Goal: Task Accomplishment & Management: Use online tool/utility

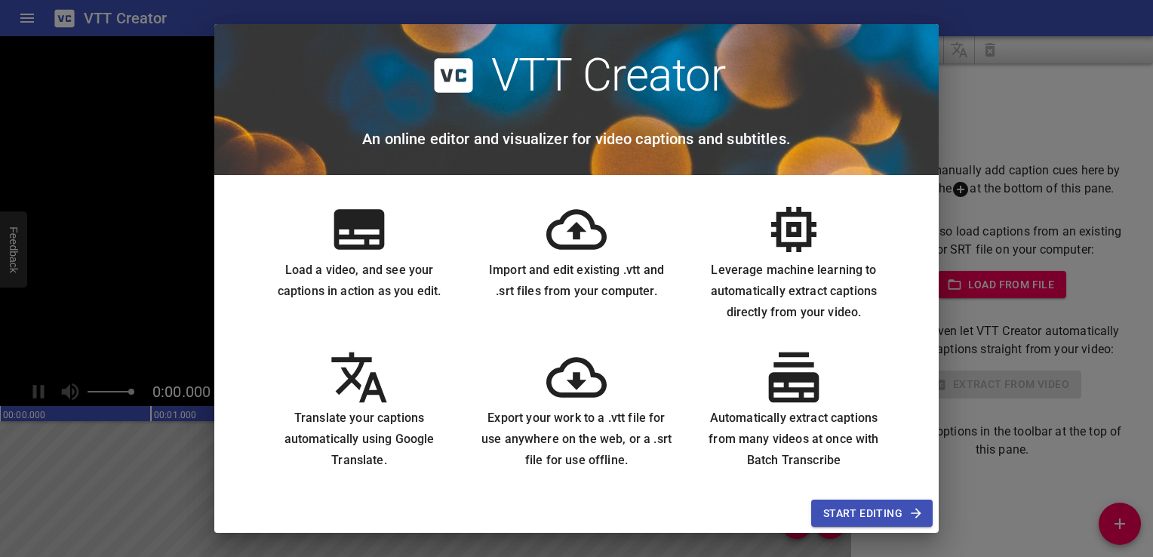
click at [875, 527] on div "Start Editing" at bounding box center [576, 513] width 724 height 40
click at [884, 515] on span "Start Editing" at bounding box center [871, 513] width 97 height 19
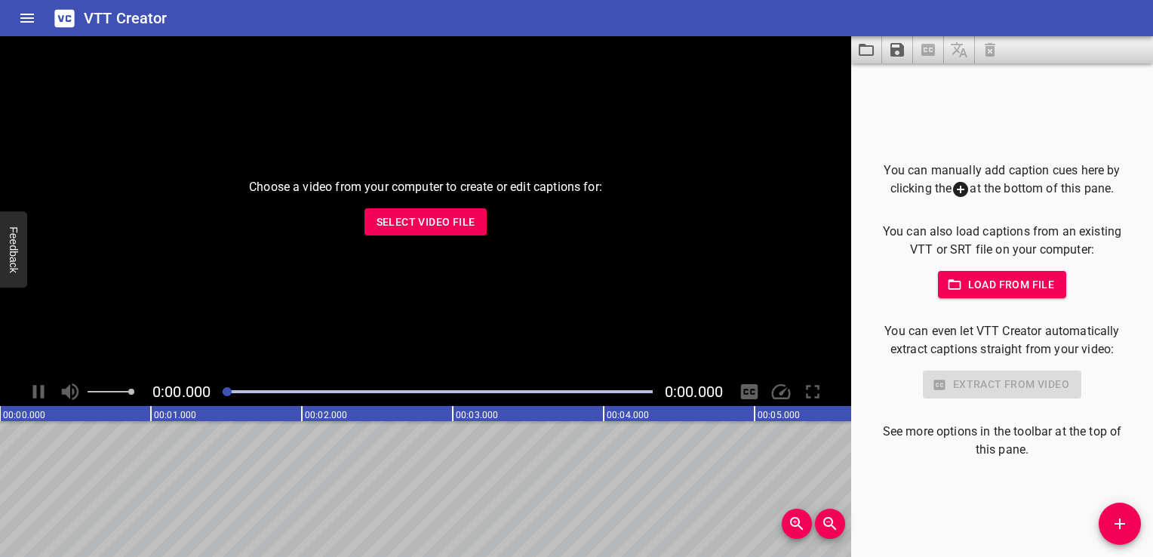
click at [407, 219] on span "Select Video File" at bounding box center [425, 222] width 99 height 19
click at [401, 222] on span "Select Video File" at bounding box center [425, 222] width 99 height 19
click at [389, 214] on span "Select Video File" at bounding box center [425, 222] width 99 height 19
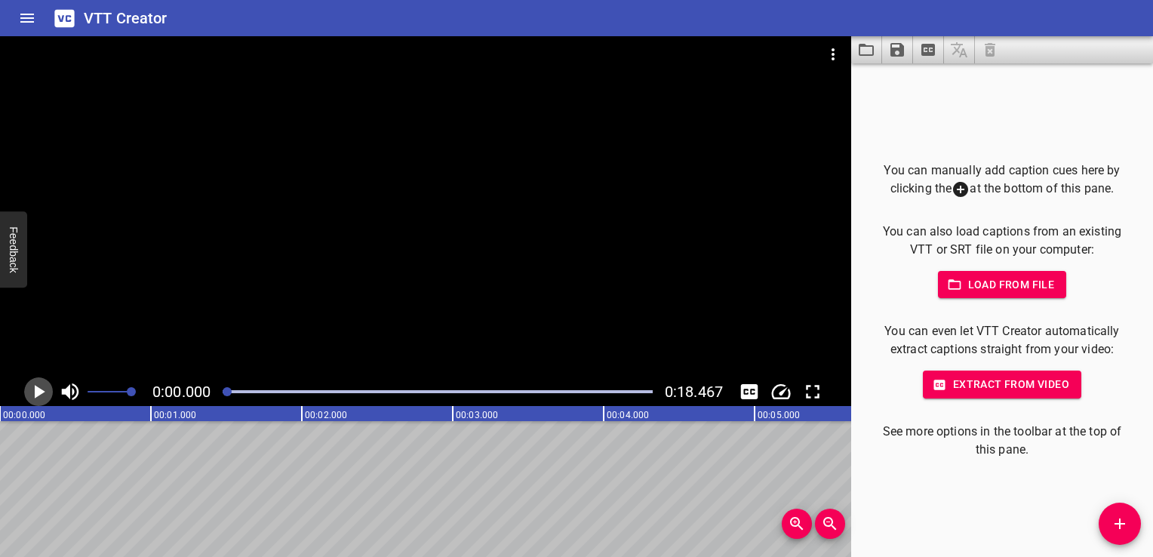
click at [44, 398] on icon "Play/Pause" at bounding box center [38, 391] width 23 height 23
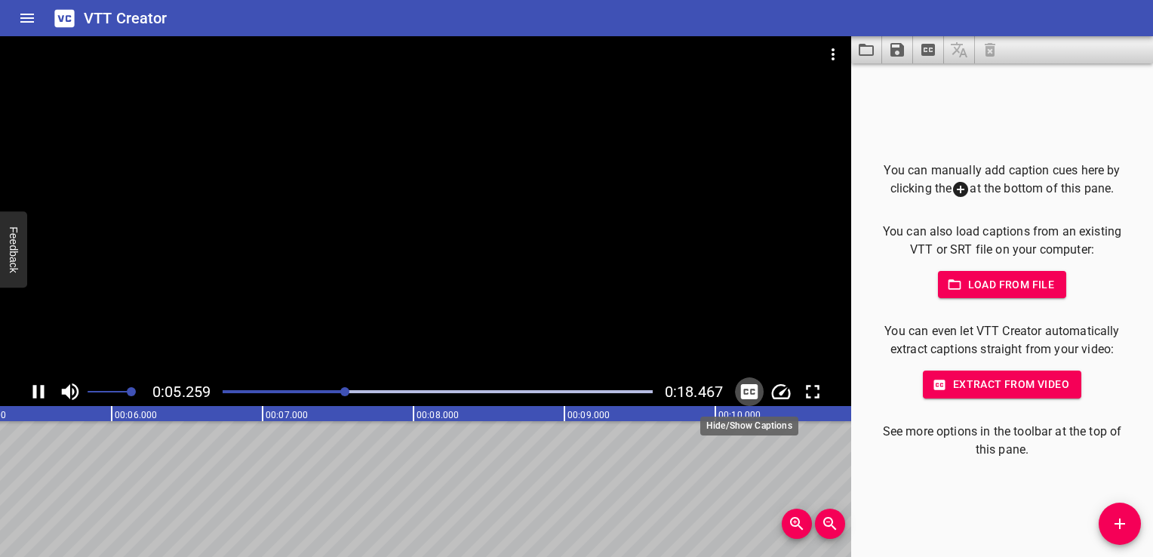
click at [750, 388] on icon "Toggle captions" at bounding box center [749, 391] width 17 height 15
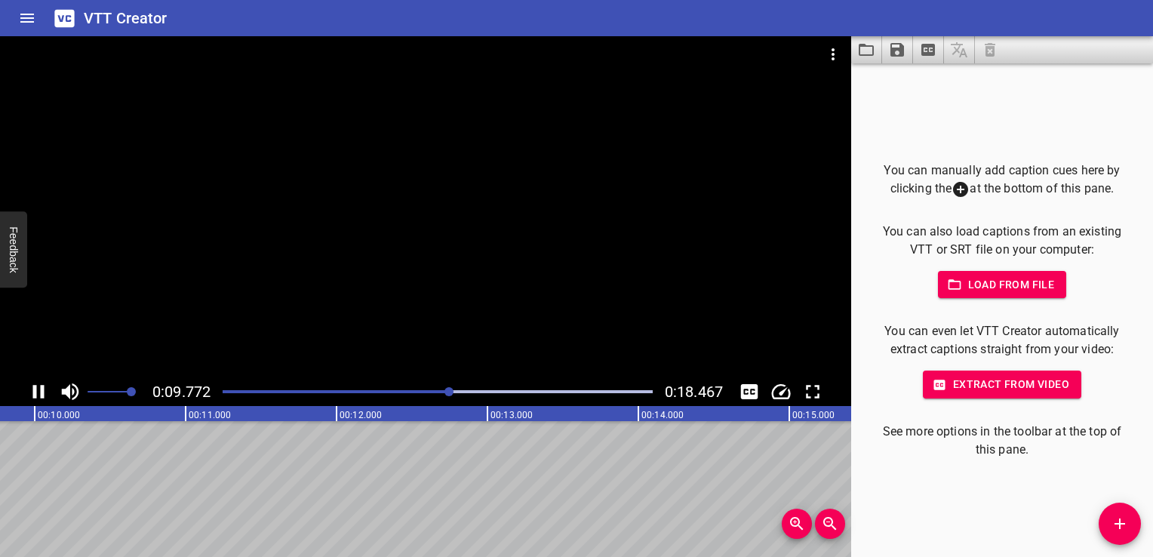
click at [186, 410] on icon "00:00.000 00:01.000 00:02.000 00:03.000 00:04.000 00:05.000 00:06.000 00:07.000…" at bounding box center [412, 413] width 3772 height 15
click at [186, 410] on icon "00:00.000 00:01.000 00:02.000 00:03.000 00:04.000 00:05.000 00:06.000 00:07.000…" at bounding box center [384, 413] width 3772 height 15
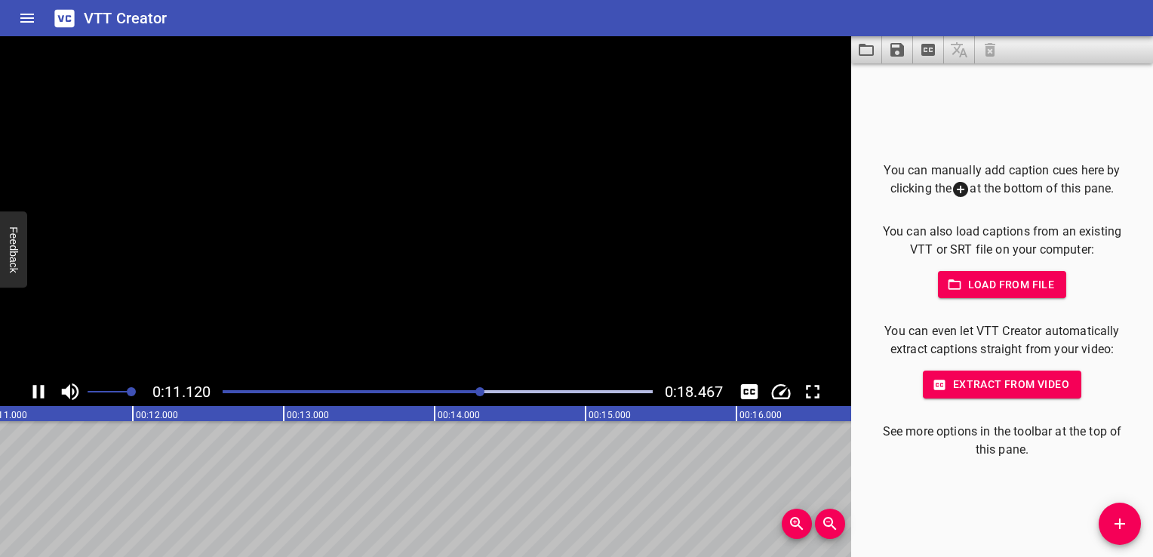
drag, startPoint x: 186, startPoint y: 410, endPoint x: 155, endPoint y: 416, distance: 30.8
click at [155, 416] on text "00:12.000" at bounding box center [157, 415] width 42 height 11
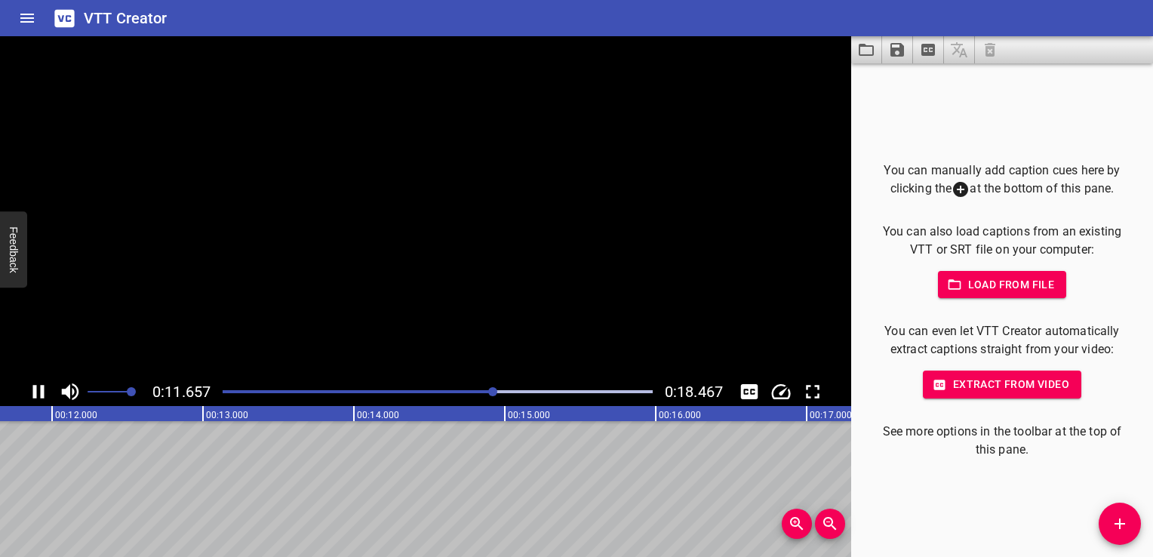
click at [155, 416] on rect at bounding box center [127, 413] width 3772 height 15
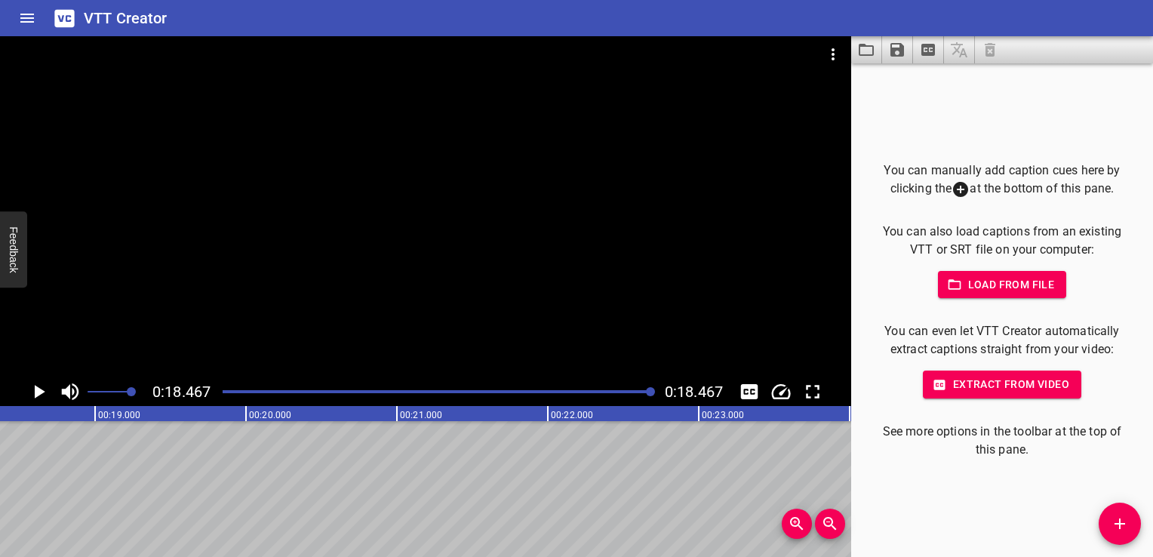
scroll to position [0, 2786]
drag, startPoint x: 97, startPoint y: 421, endPoint x: 149, endPoint y: 413, distance: 53.3
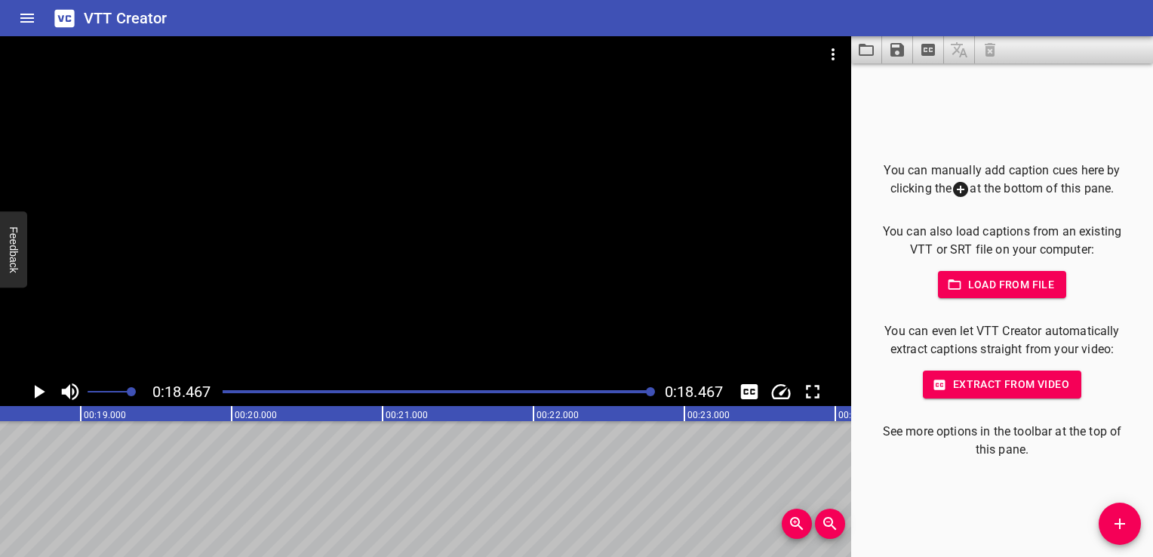
drag, startPoint x: 149, startPoint y: 413, endPoint x: 296, endPoint y: 410, distance: 146.4
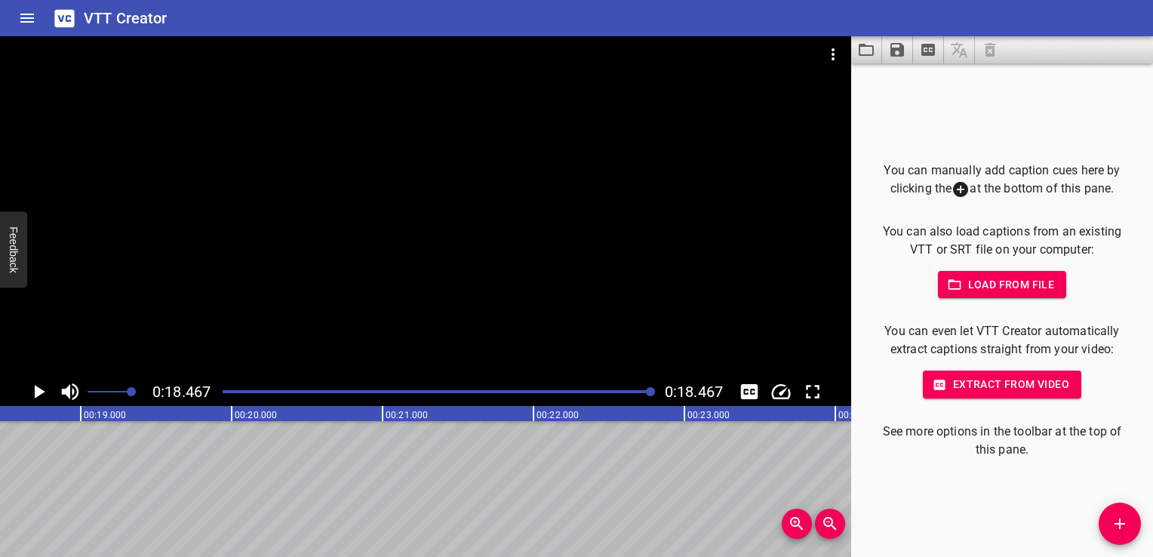
click at [644, 352] on div at bounding box center [425, 206] width 851 height 341
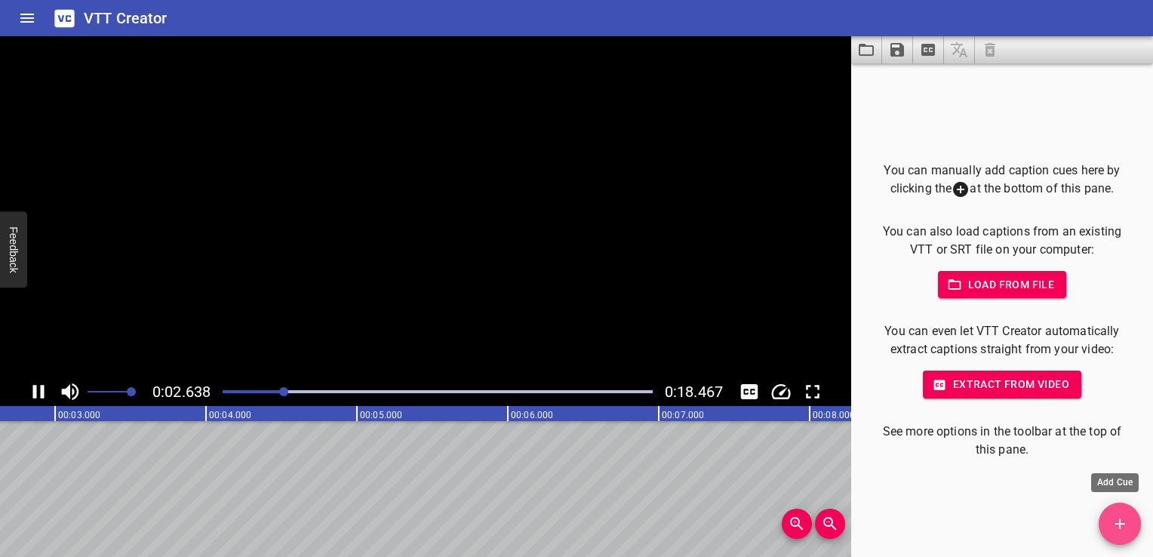
click at [1115, 526] on icon "Add Cue" at bounding box center [1120, 524] width 18 height 18
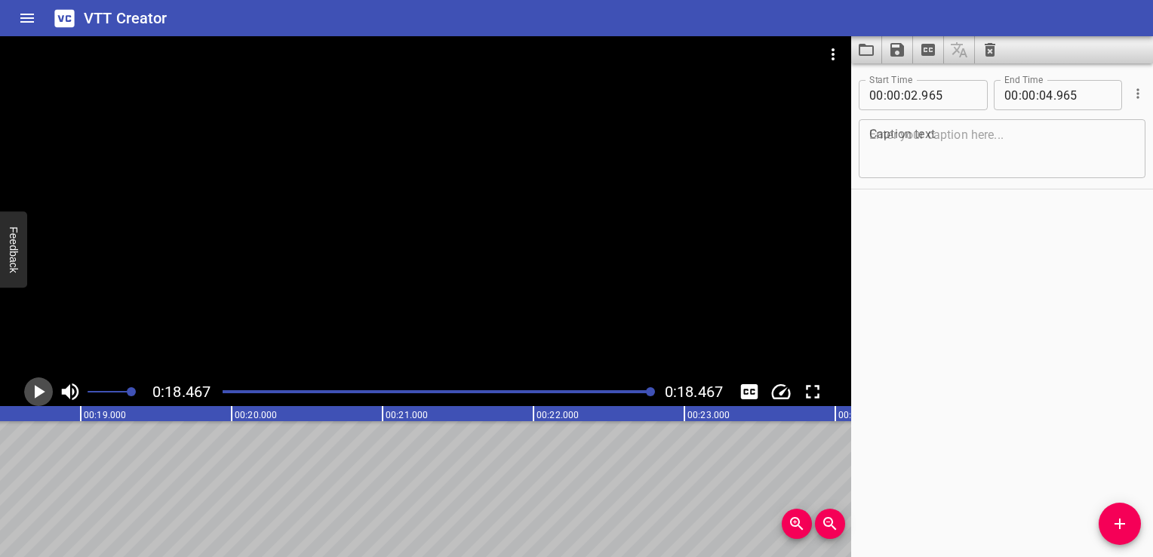
click at [39, 391] on icon "Play/Pause" at bounding box center [40, 392] width 11 height 14
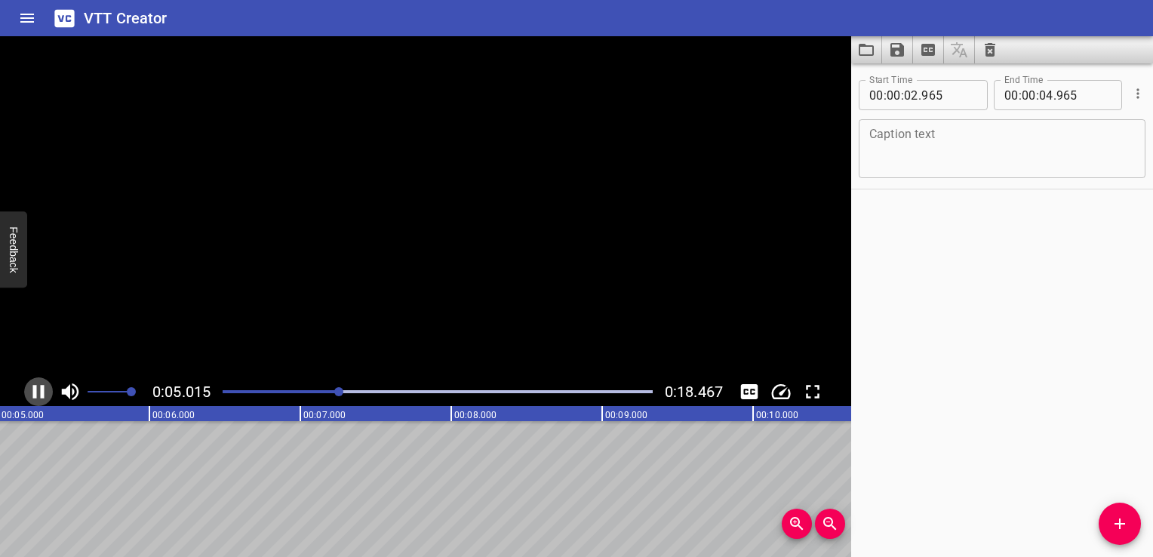
click at [39, 391] on icon "Play/Pause" at bounding box center [38, 391] width 23 height 23
click at [917, 93] on input "number" at bounding box center [911, 95] width 14 height 30
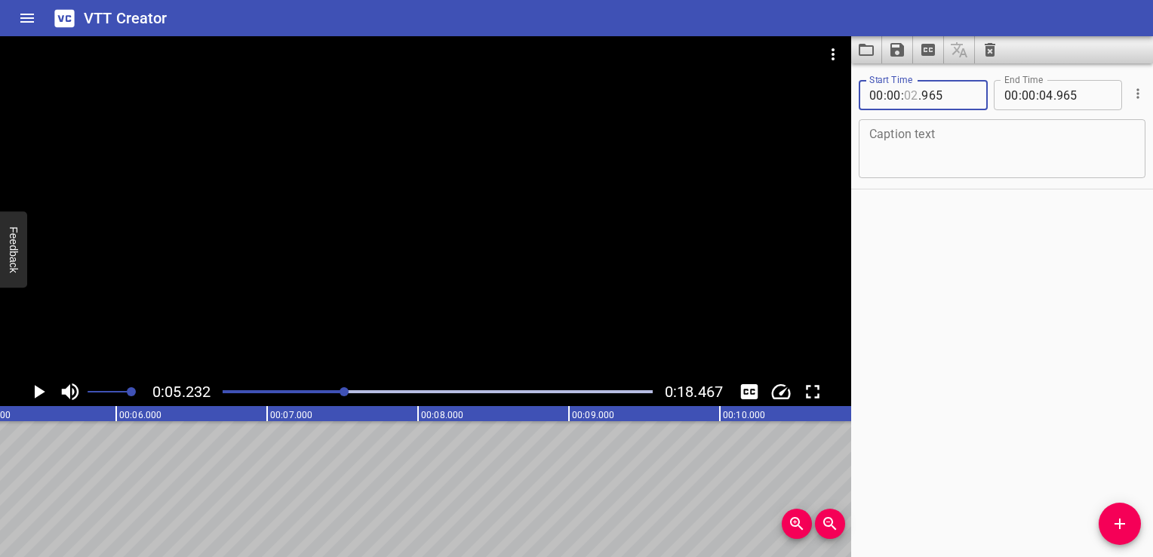
type input "-1"
type input "965"
click at [914, 94] on input "number" at bounding box center [911, 95] width 14 height 30
type input "-1"
click at [954, 91] on input "number" at bounding box center [948, 95] width 55 height 30
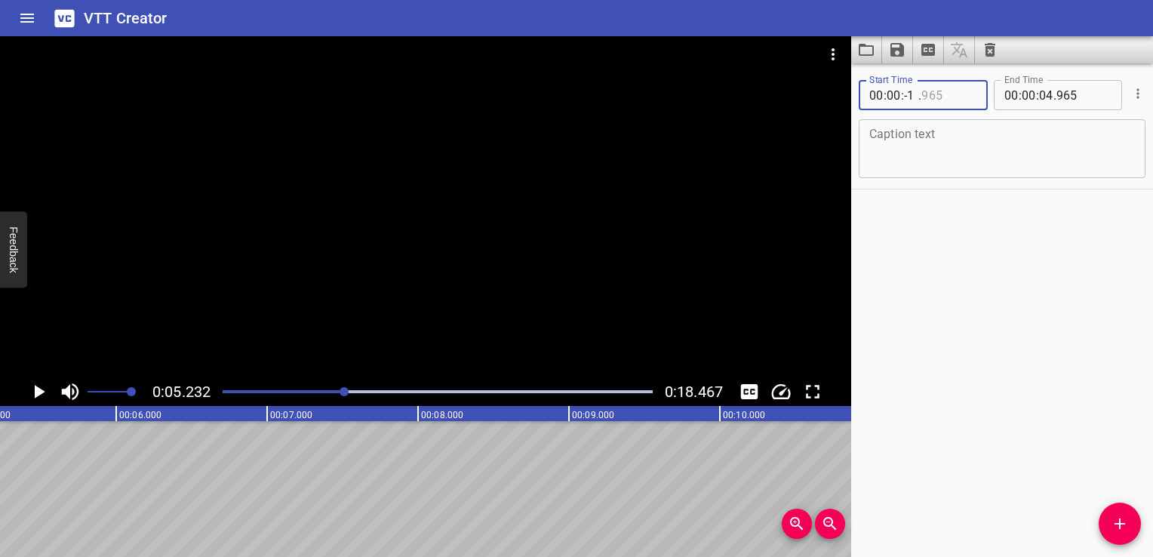
click at [957, 95] on input "number" at bounding box center [948, 95] width 55 height 30
type input "965"
click at [914, 92] on input "number" at bounding box center [911, 95] width 14 height 30
type input "-1"
click at [954, 83] on input "number" at bounding box center [948, 95] width 55 height 30
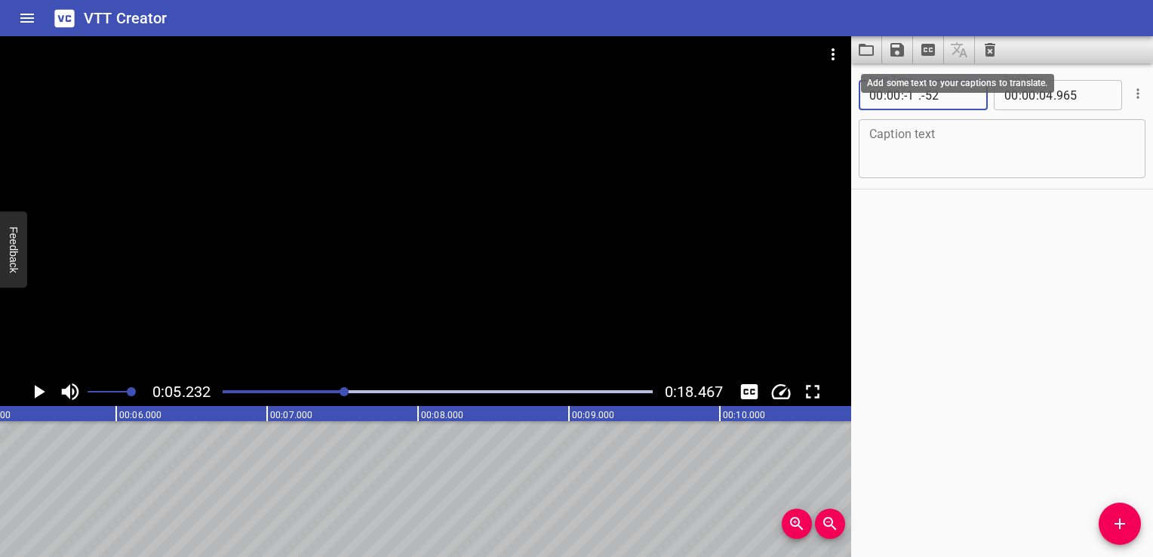
type input "-5"
type input "965"
type input "05"
type input "232"
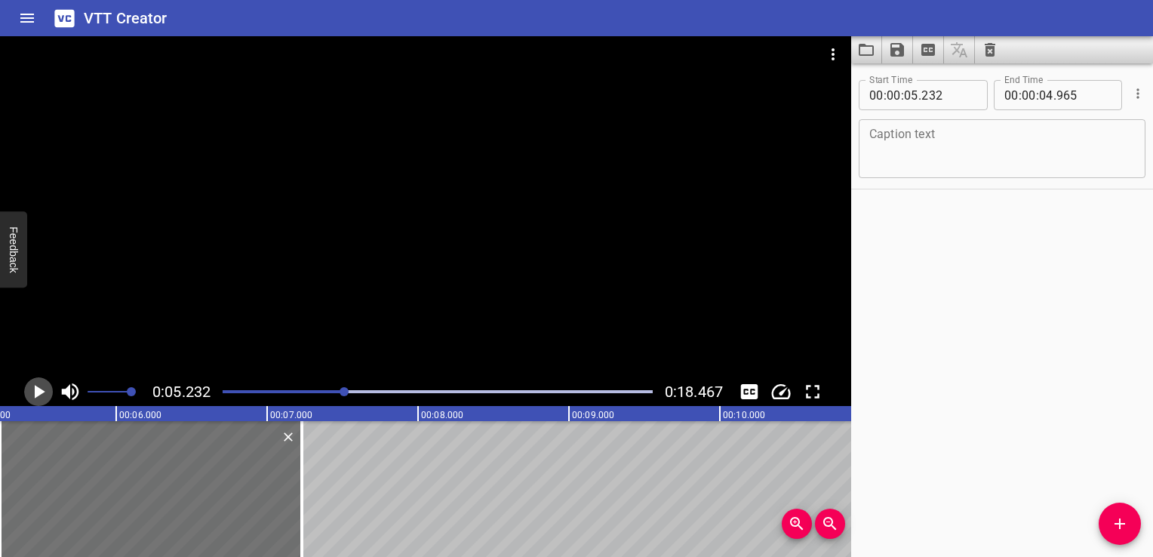
click at [42, 393] on icon "Play/Pause" at bounding box center [40, 392] width 11 height 14
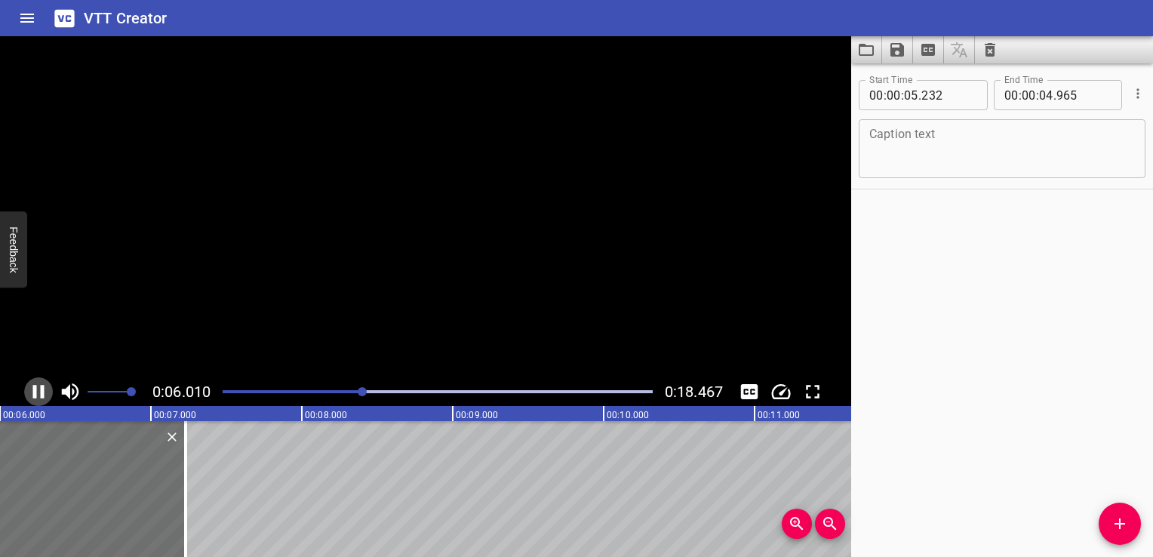
click at [42, 393] on icon "Play/Pause" at bounding box center [38, 392] width 11 height 14
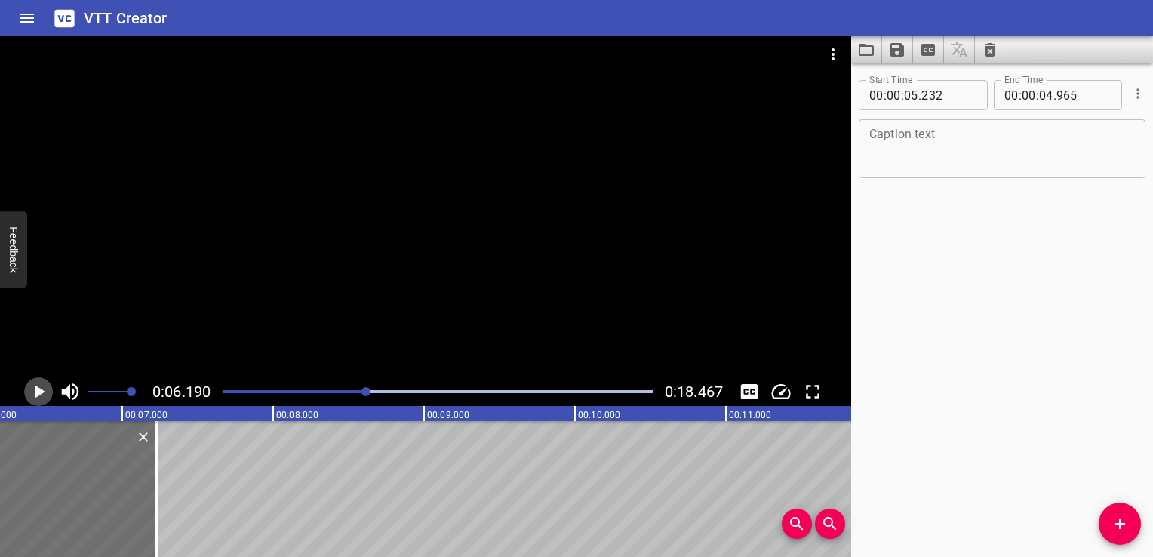
click at [42, 393] on icon "Play/Pause" at bounding box center [40, 392] width 11 height 14
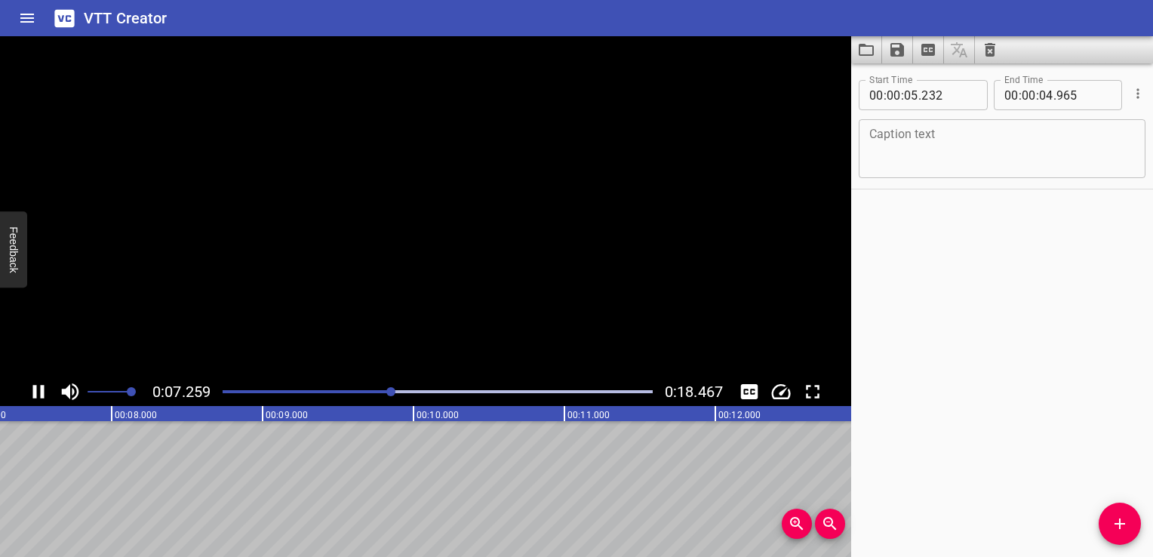
click at [42, 393] on icon "Play/Pause" at bounding box center [38, 392] width 11 height 14
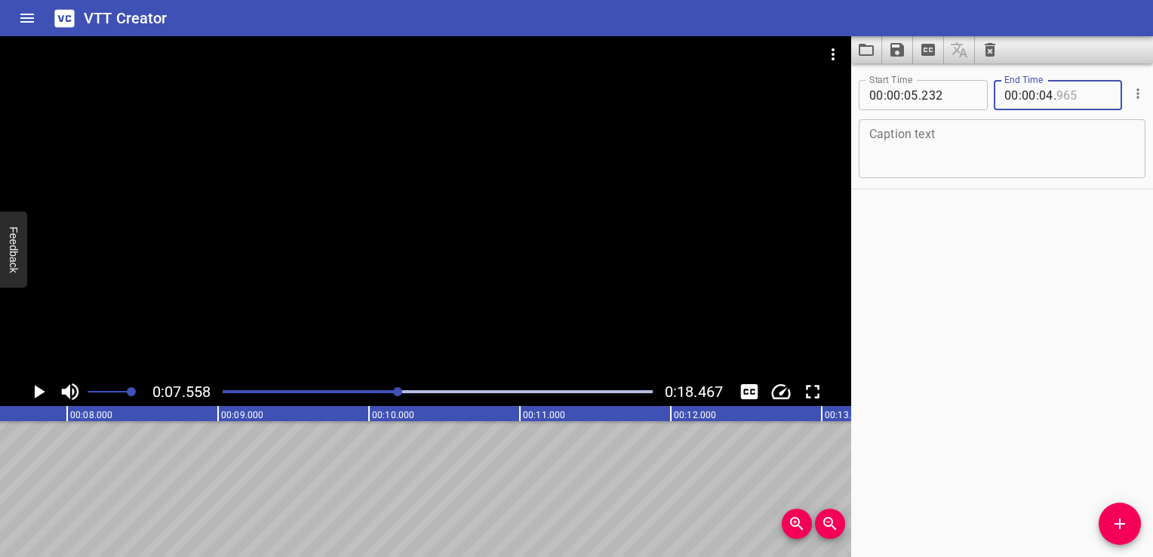
click at [1074, 92] on input "number" at bounding box center [1083, 95] width 55 height 30
type input "965"
click at [1044, 94] on input "number" at bounding box center [1046, 95] width 14 height 30
type input "07"
click at [1071, 95] on input "number" at bounding box center [1083, 95] width 55 height 30
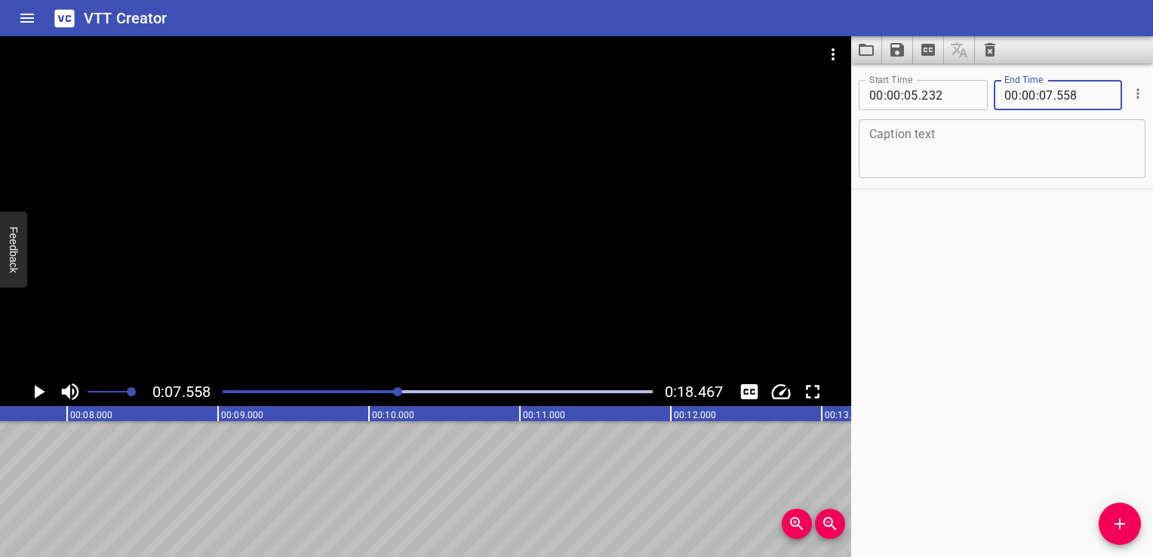
type input "558"
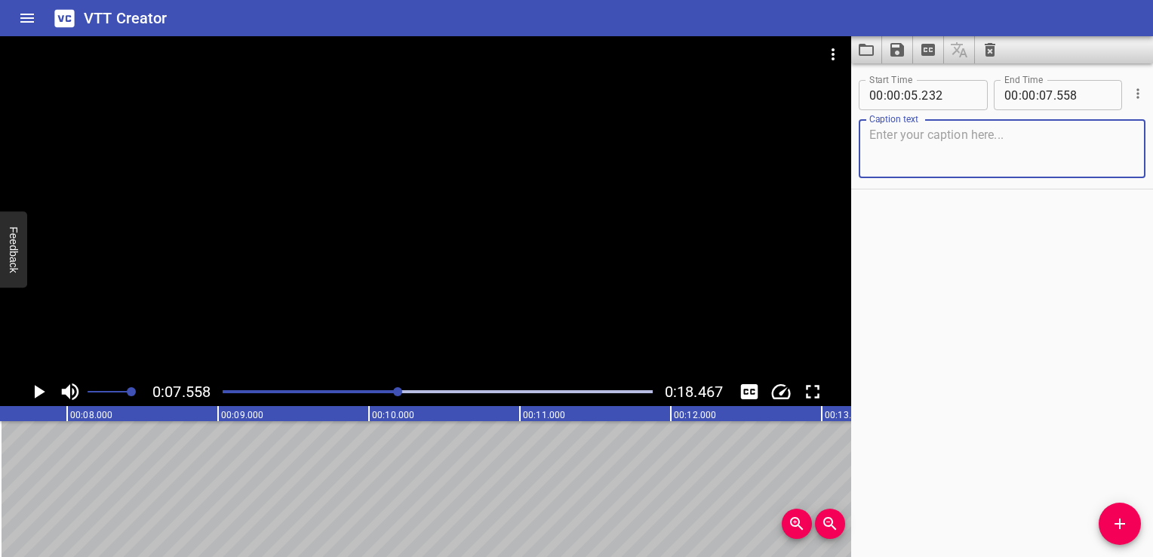
click at [965, 144] on textarea at bounding box center [1002, 149] width 266 height 43
type textarea "abcdefgyfoieiflavcasyfckasvlfka"
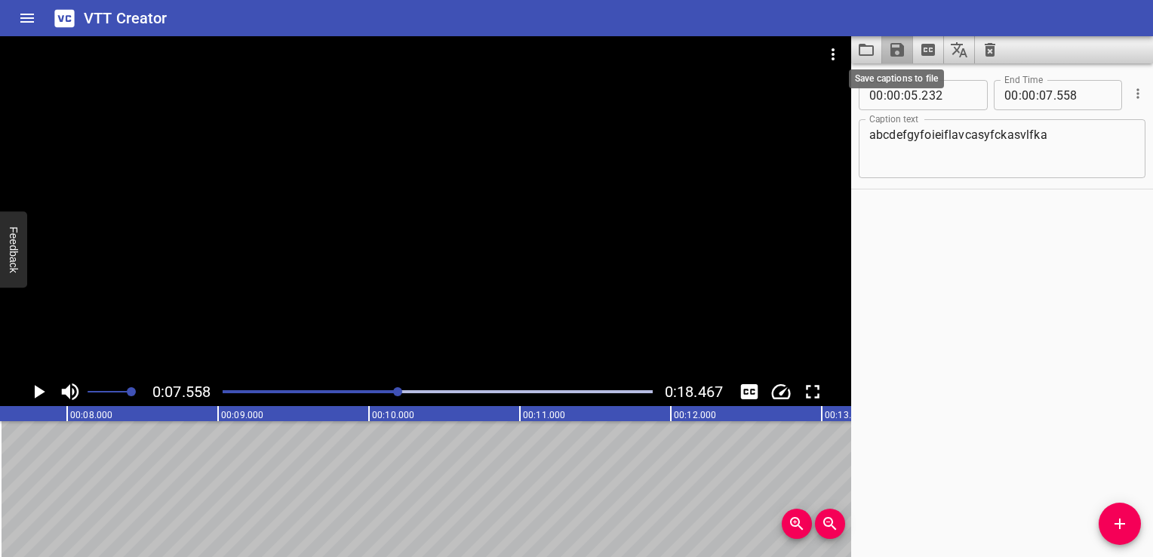
click at [893, 48] on icon "Save captions to file" at bounding box center [897, 50] width 14 height 14
click at [929, 54] on div at bounding box center [576, 278] width 1153 height 557
click at [929, 54] on icon "Extract captions from video" at bounding box center [928, 50] width 14 height 12
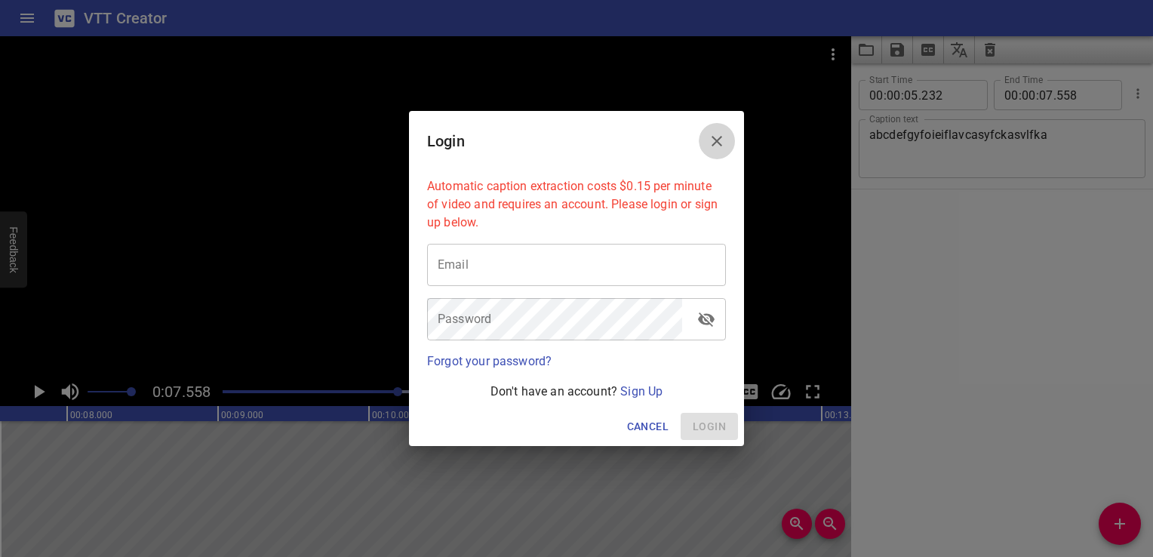
click at [718, 136] on icon "Close" at bounding box center [717, 141] width 18 height 18
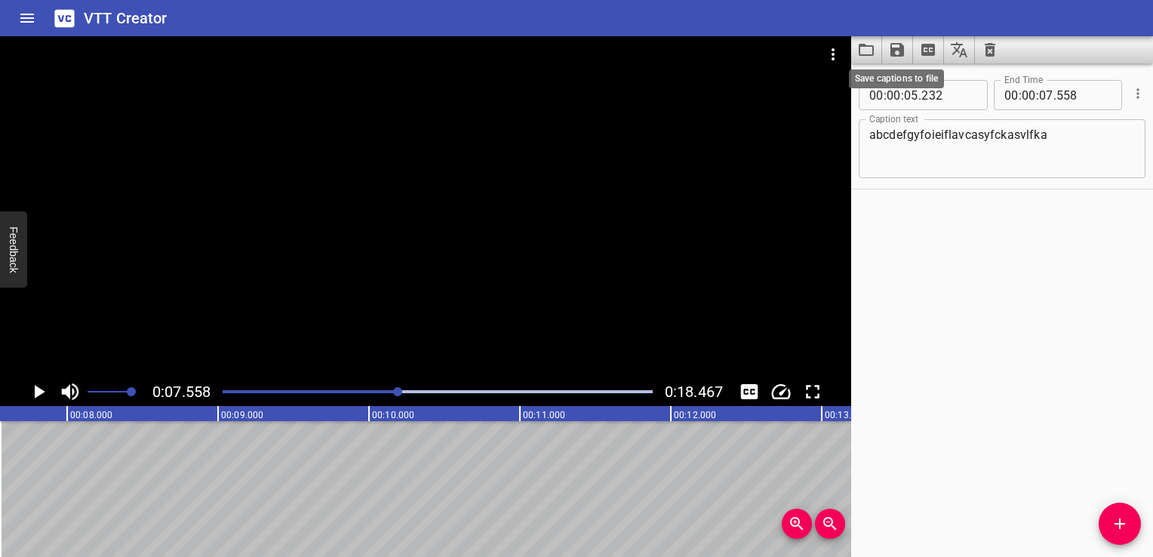
click at [897, 57] on icon "Save captions to file" at bounding box center [897, 50] width 18 height 18
click at [914, 89] on li "Save to VTT file" at bounding box center [937, 82] width 111 height 27
click at [986, 328] on div "Start Time 00 : 00 : 05 . 232 Start Time End Time 00 : 00 : 07 . 558 End Time C…" at bounding box center [1002, 309] width 302 height 493
